Goal: Obtain resource: Download file/media

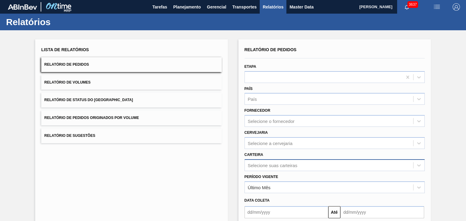
scroll to position [58, 0]
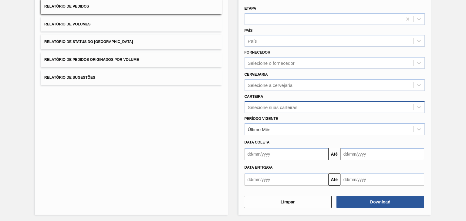
click at [280, 105] on div "Selecione suas carteiras" at bounding box center [272, 107] width 49 height 5
type input "lat"
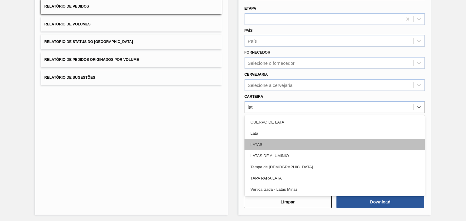
click at [281, 139] on div "LATAS" at bounding box center [334, 144] width 180 height 11
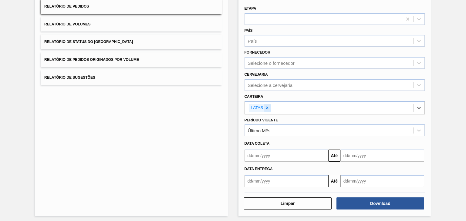
click at [267, 107] on icon at bounding box center [267, 108] width 4 height 4
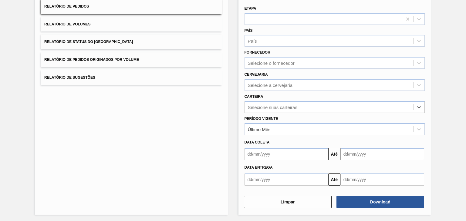
click at [267, 107] on div "Selecione suas carteiras" at bounding box center [272, 107] width 49 height 5
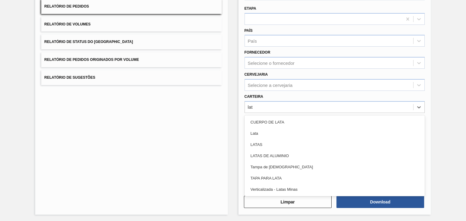
type input "lata"
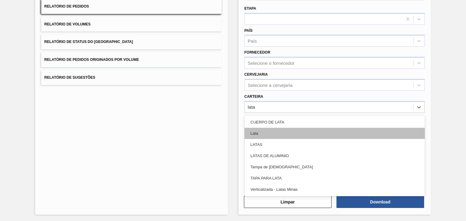
click at [271, 129] on div "Lata" at bounding box center [334, 133] width 180 height 11
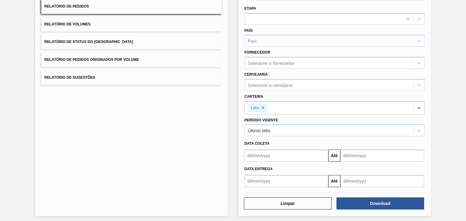
click at [280, 152] on input "text" at bounding box center [286, 156] width 84 height 12
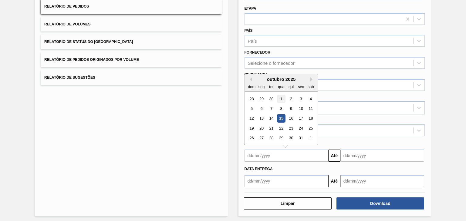
click at [279, 96] on div "1" at bounding box center [281, 99] width 8 height 8
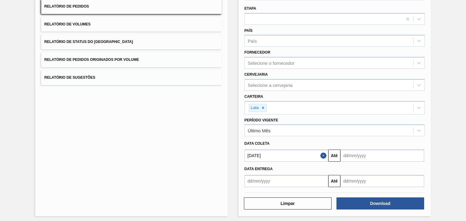
type input "[DATE]"
click at [356, 154] on input "text" at bounding box center [382, 156] width 84 height 12
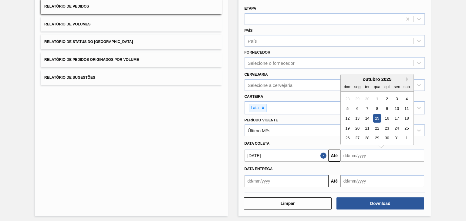
drag, startPoint x: 399, startPoint y: 135, endPoint x: 397, endPoint y: 143, distance: 8.6
click at [399, 135] on div "31" at bounding box center [396, 138] width 8 height 8
type input "[DATE]"
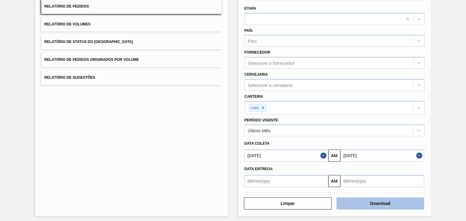
click at [385, 198] on button "Download" at bounding box center [380, 204] width 88 height 12
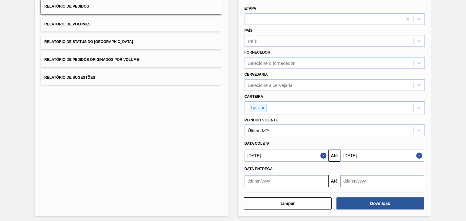
click at [391, 196] on div "Limpar Download" at bounding box center [334, 203] width 185 height 15
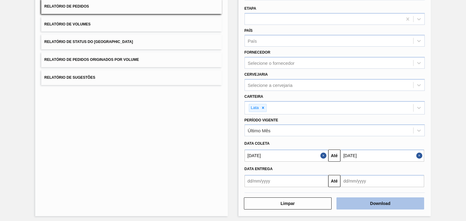
click at [388, 201] on button "Download" at bounding box center [380, 204] width 88 height 12
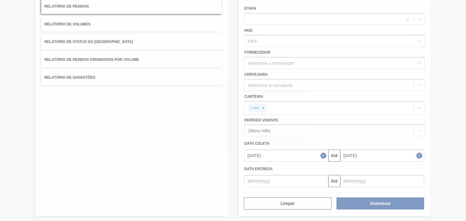
click at [388, 200] on div at bounding box center [233, 110] width 466 height 221
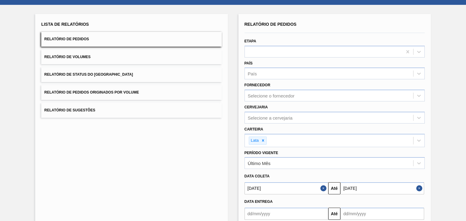
scroll to position [0, 0]
